Goal: Transaction & Acquisition: Purchase product/service

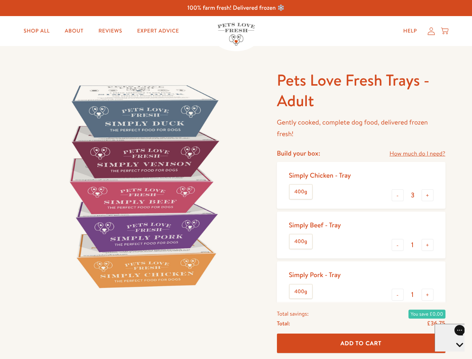
click at [236, 179] on img at bounding box center [143, 186] width 232 height 232
click at [417, 154] on link "How much do I need?" at bounding box center [417, 154] width 56 height 10
click at [0, 0] on div "Feeding guide Find out exactly how much food your dog needs Select a breed Affe…" at bounding box center [0, 0] width 0 height 0
click at [427, 195] on button "+" at bounding box center [427, 195] width 12 height 12
type input "4"
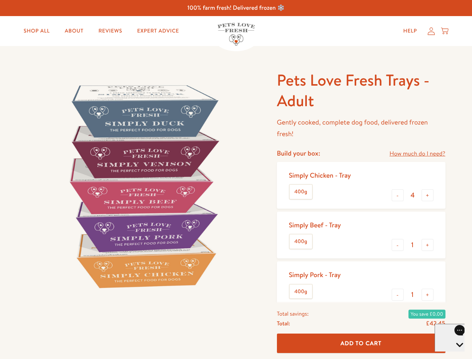
click at [398, 245] on button "-" at bounding box center [398, 245] width 12 height 12
click at [427, 245] on button "+" at bounding box center [427, 245] width 12 height 12
type input "1"
click at [398, 294] on button "-" at bounding box center [398, 294] width 12 height 12
click at [427, 294] on button "+" at bounding box center [427, 294] width 12 height 12
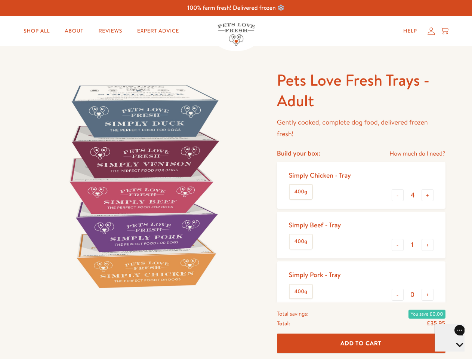
type input "1"
click at [361, 343] on span "Add To Cart" at bounding box center [360, 343] width 41 height 8
click at [456, 354] on icon "Open gorgias live chat" at bounding box center [459, 357] width 7 height 7
